Goal: Task Accomplishment & Management: Manage account settings

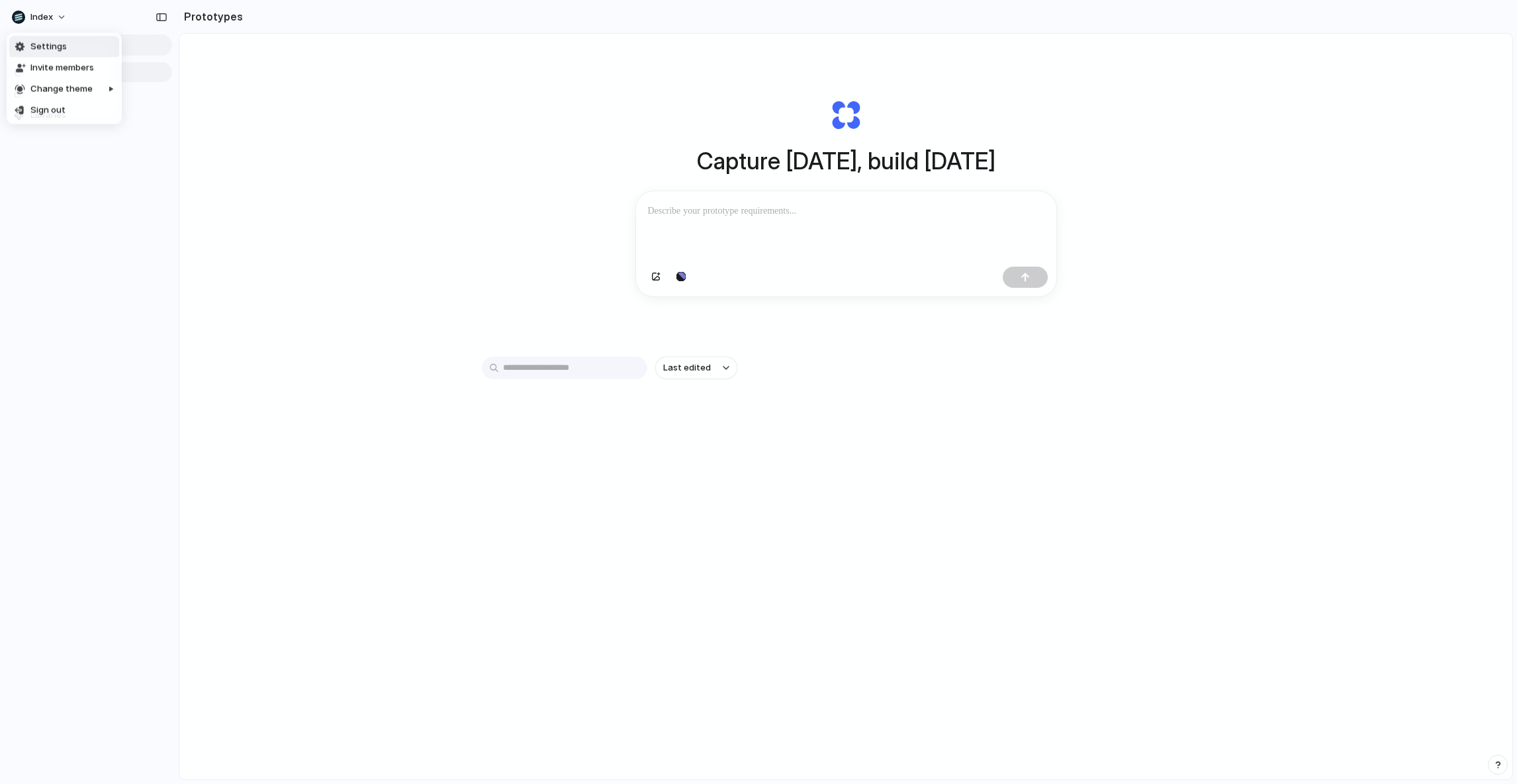
click at [49, 42] on span "Settings" at bounding box center [49, 47] width 37 height 13
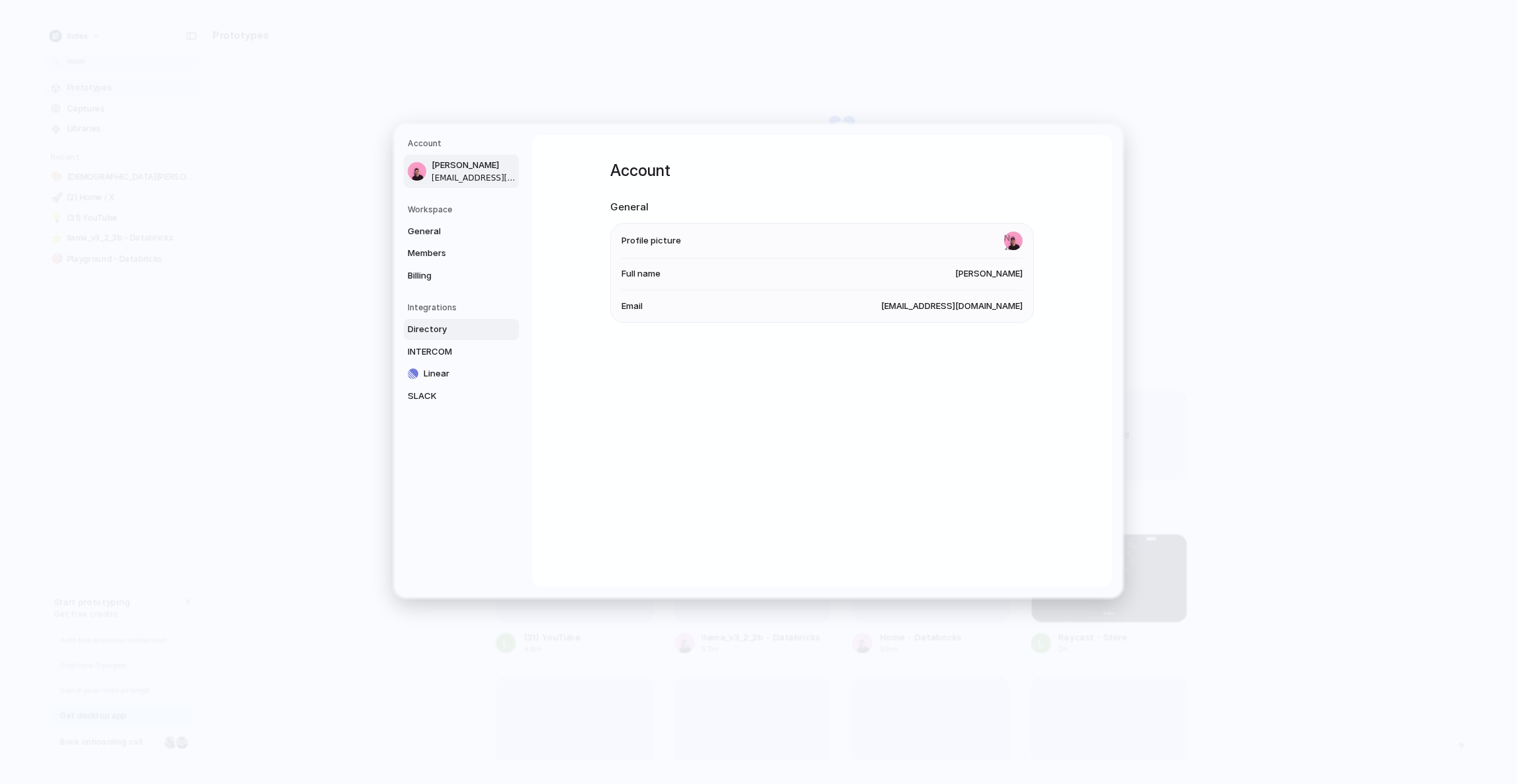
click at [431, 329] on span "Directory" at bounding box center [450, 329] width 85 height 13
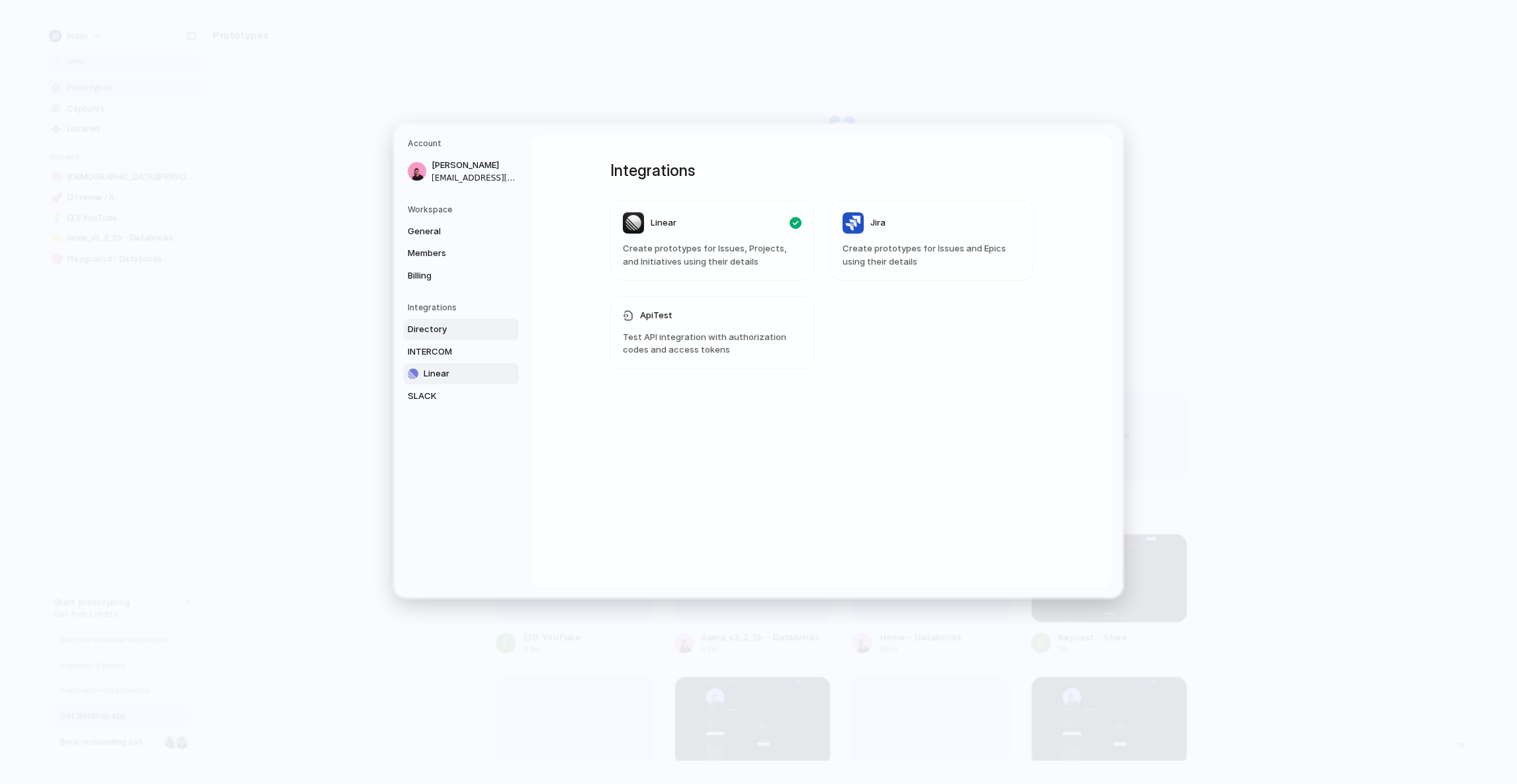
click at [462, 365] on link "Linear" at bounding box center [461, 374] width 115 height 21
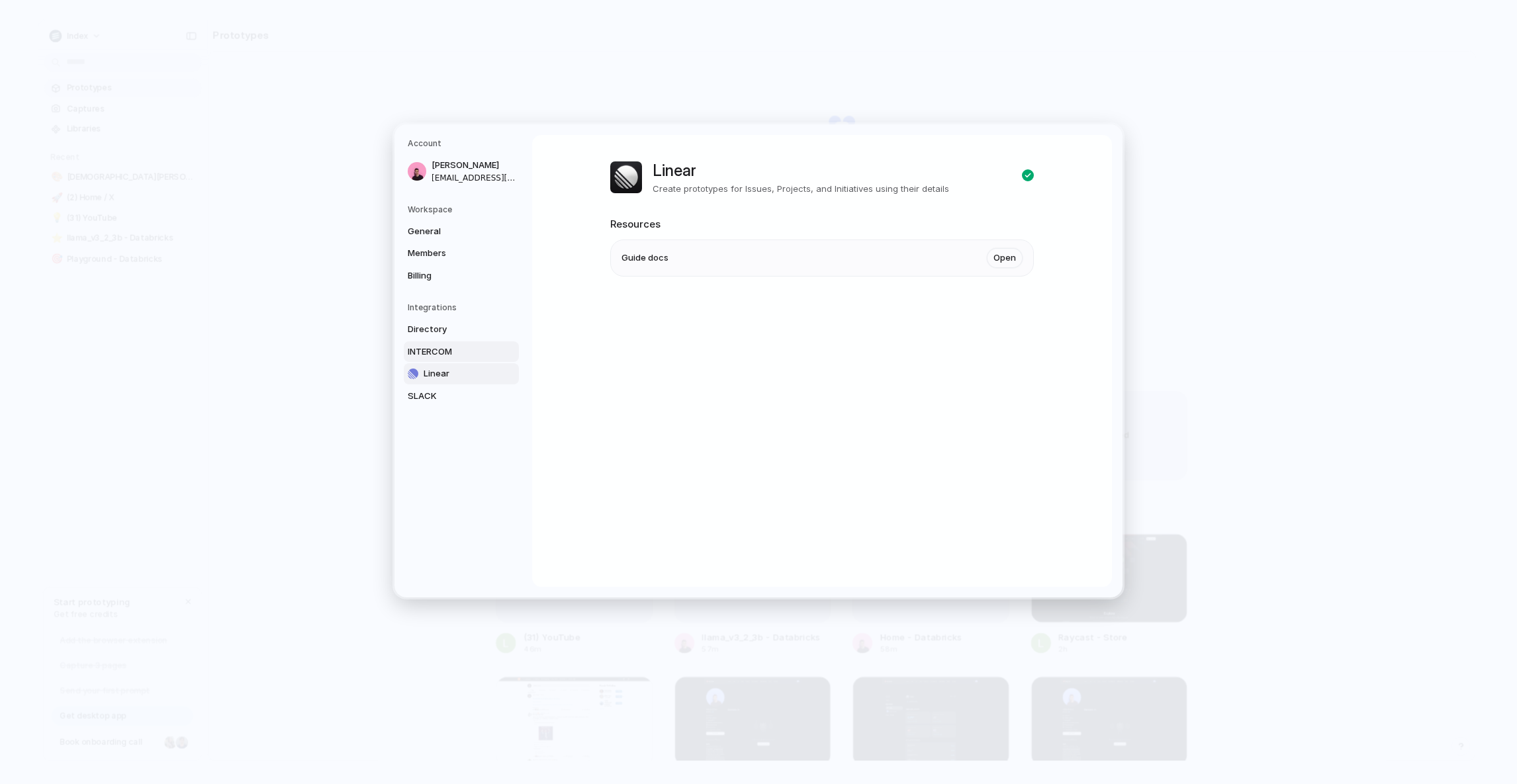
click at [448, 347] on span "INTERCOM" at bounding box center [450, 351] width 85 height 13
click at [431, 327] on span "Directory" at bounding box center [450, 329] width 85 height 13
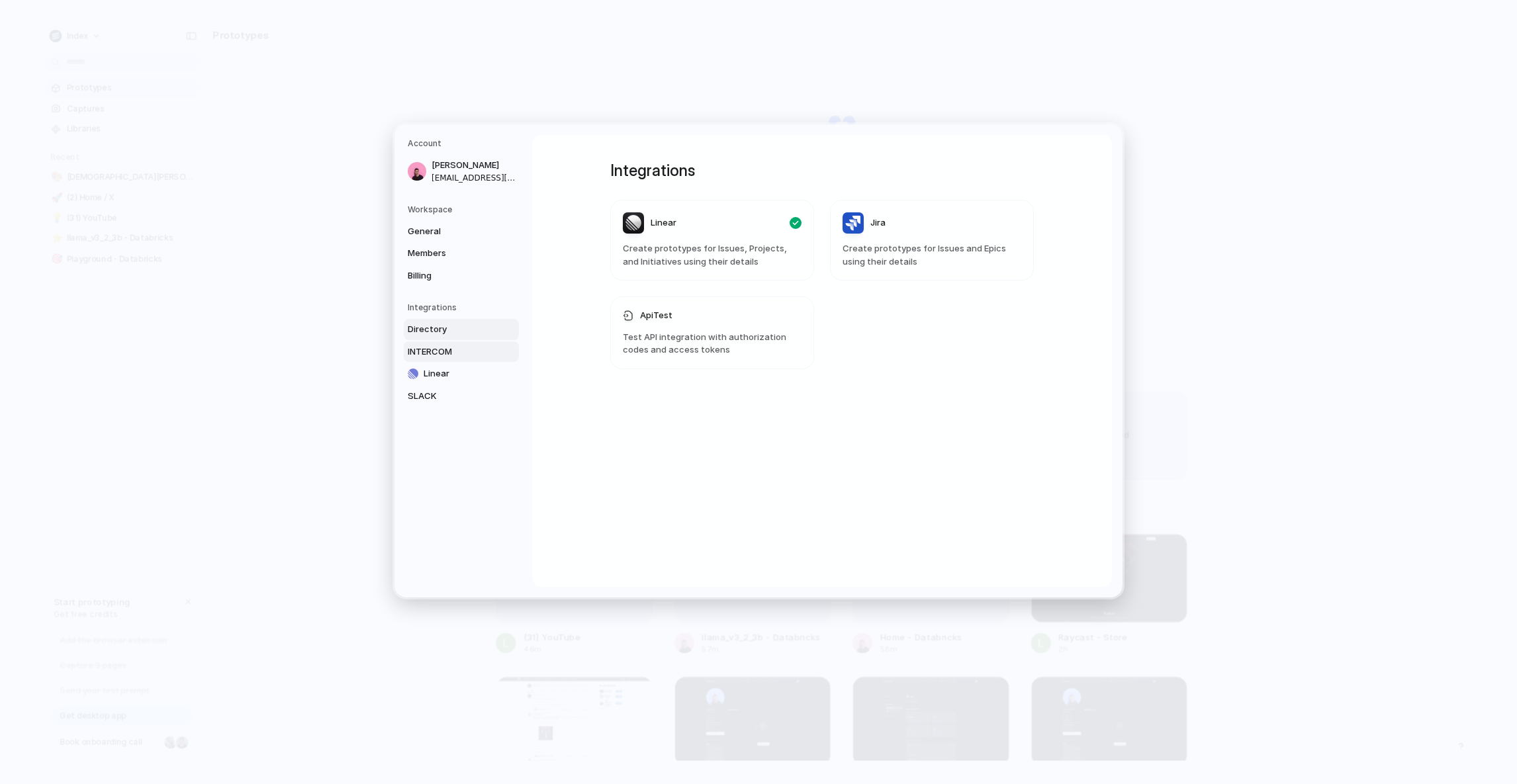
click at [444, 361] on div "Directory INTERCOM Linear SLACK" at bounding box center [463, 363] width 111 height 87
click at [453, 359] on link "INTERCOM" at bounding box center [461, 351] width 115 height 21
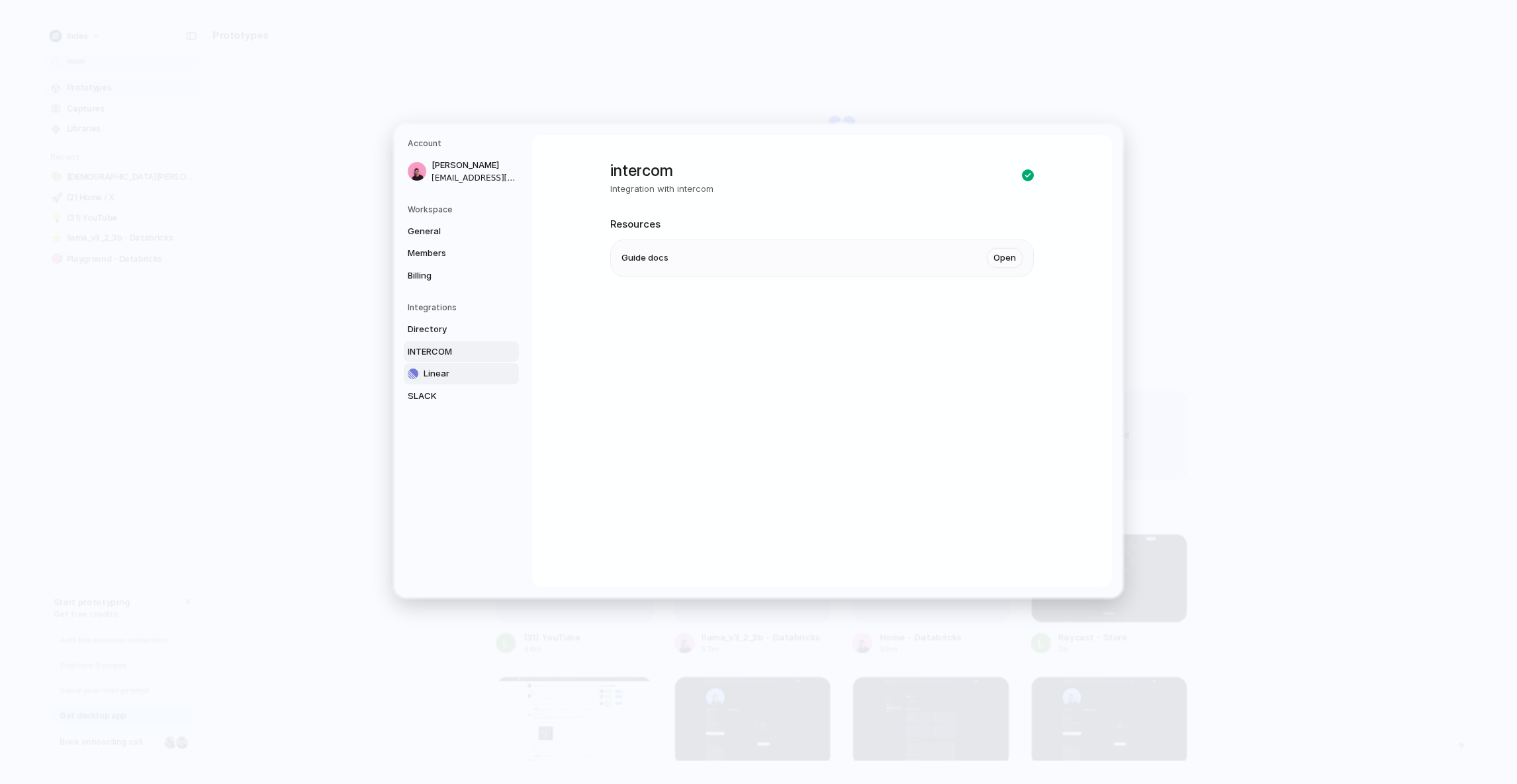
click at [460, 364] on link "Linear" at bounding box center [461, 374] width 115 height 21
